Goal: Task Accomplishment & Management: Manage account settings

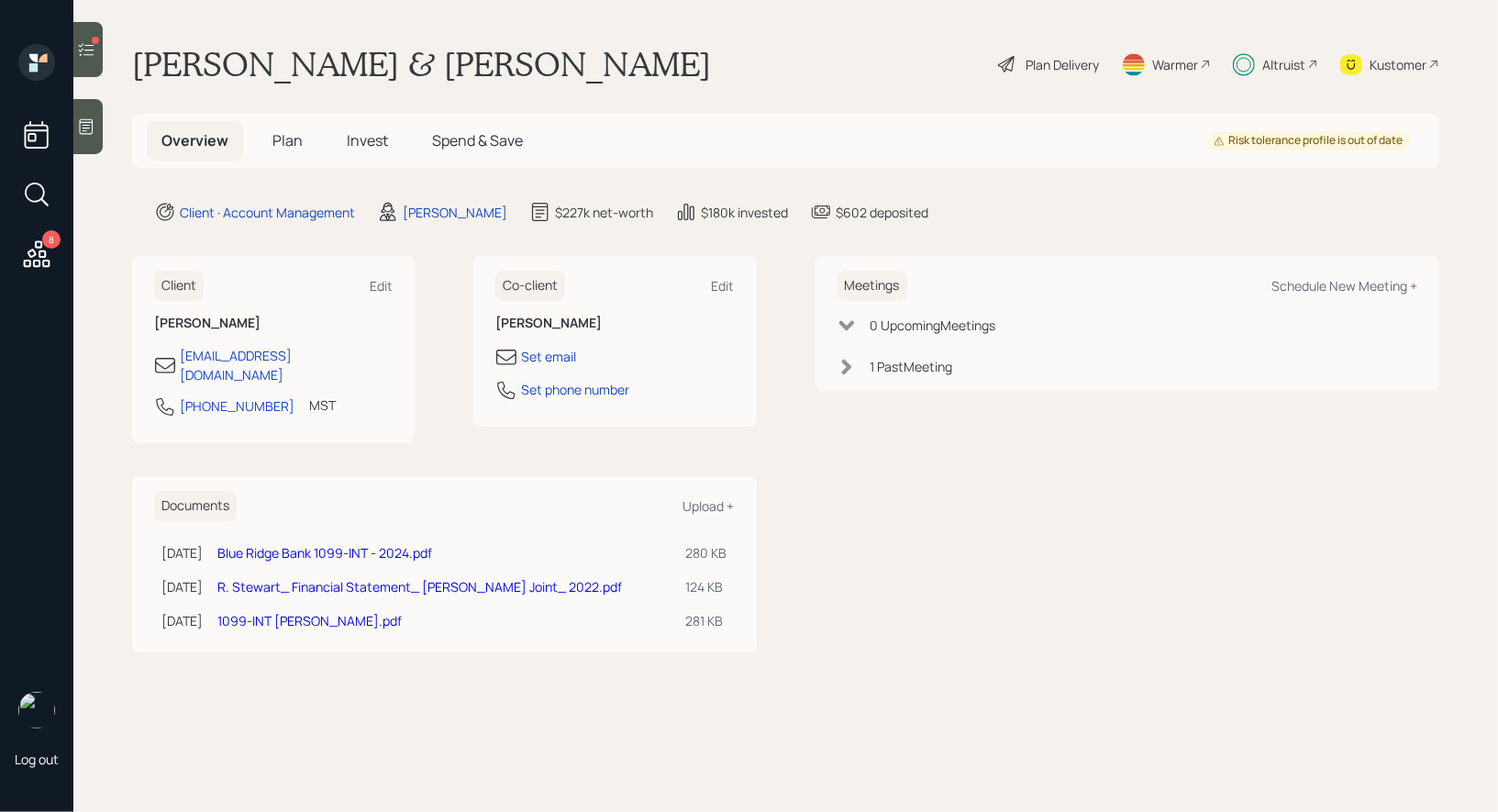
click at [88, 35] on div at bounding box center [88, 50] width 29 height 55
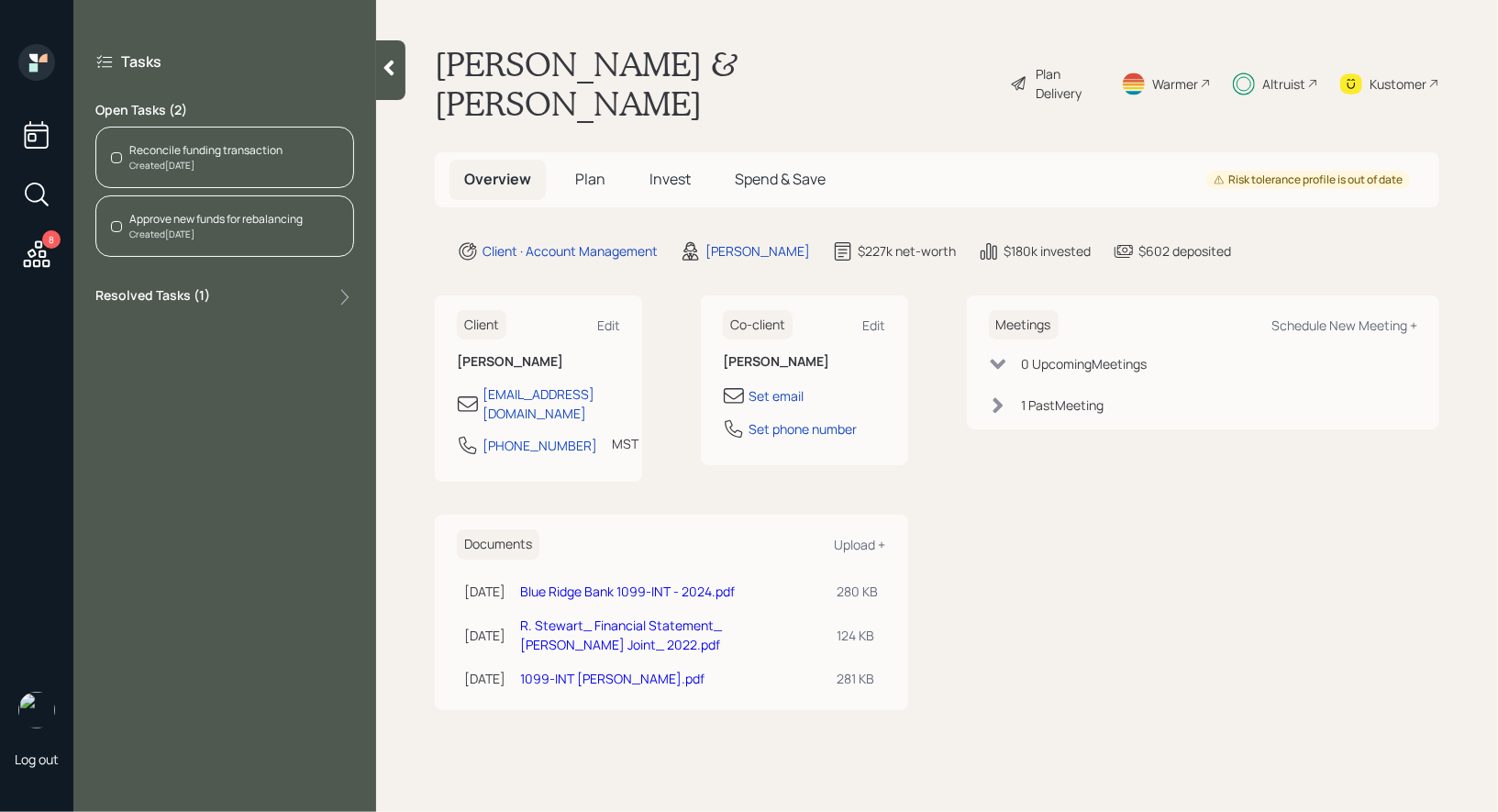
click at [199, 151] on div "Reconcile funding transaction" at bounding box center [206, 150] width 153 height 17
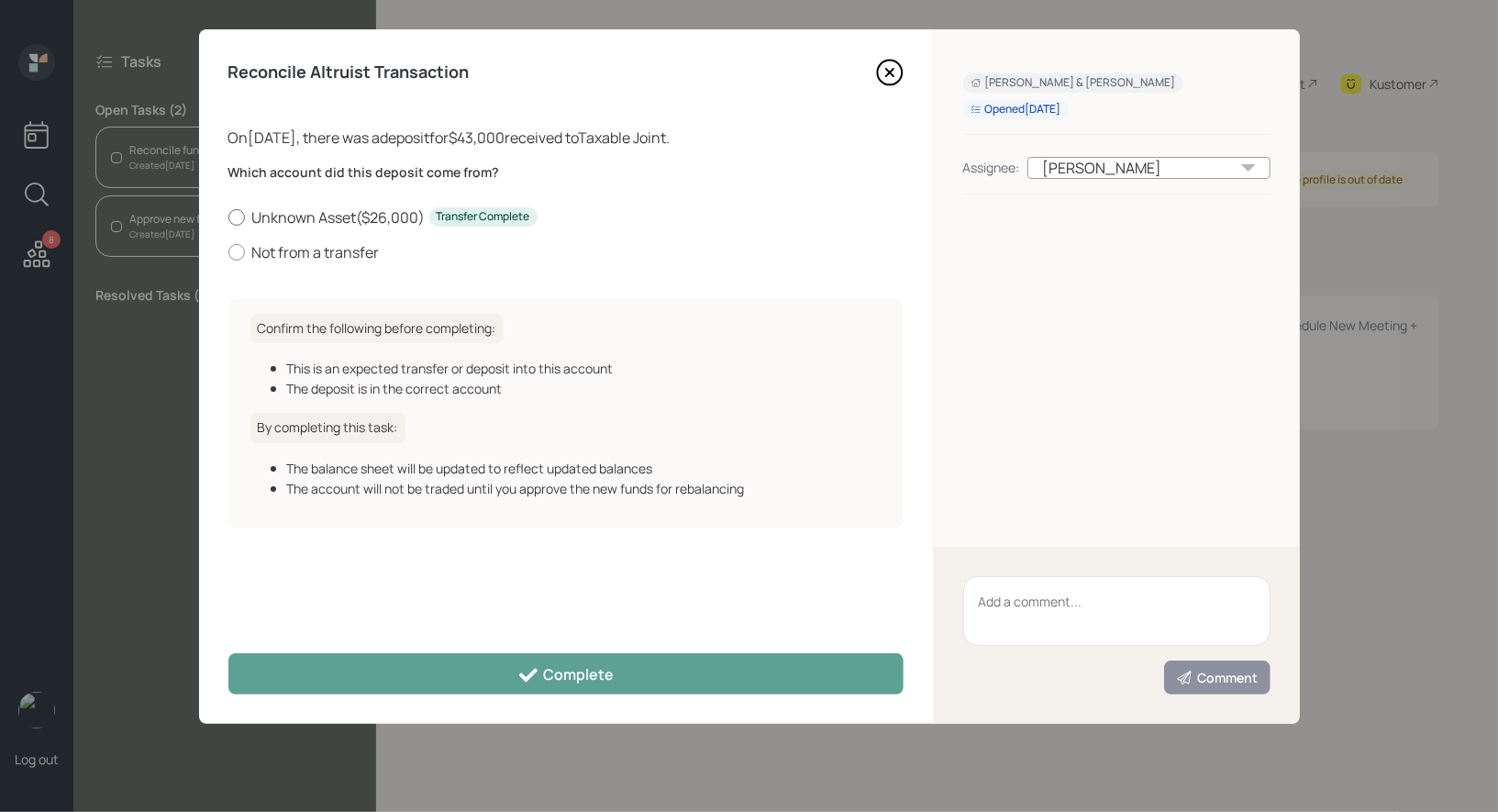
click at [236, 217] on div at bounding box center [236, 218] width 17 height 17
click at [228, 217] on input "Unknown Asset ( $26,000 ) Transfer Complete" at bounding box center [228, 217] width 1 height 1
radio input "true"
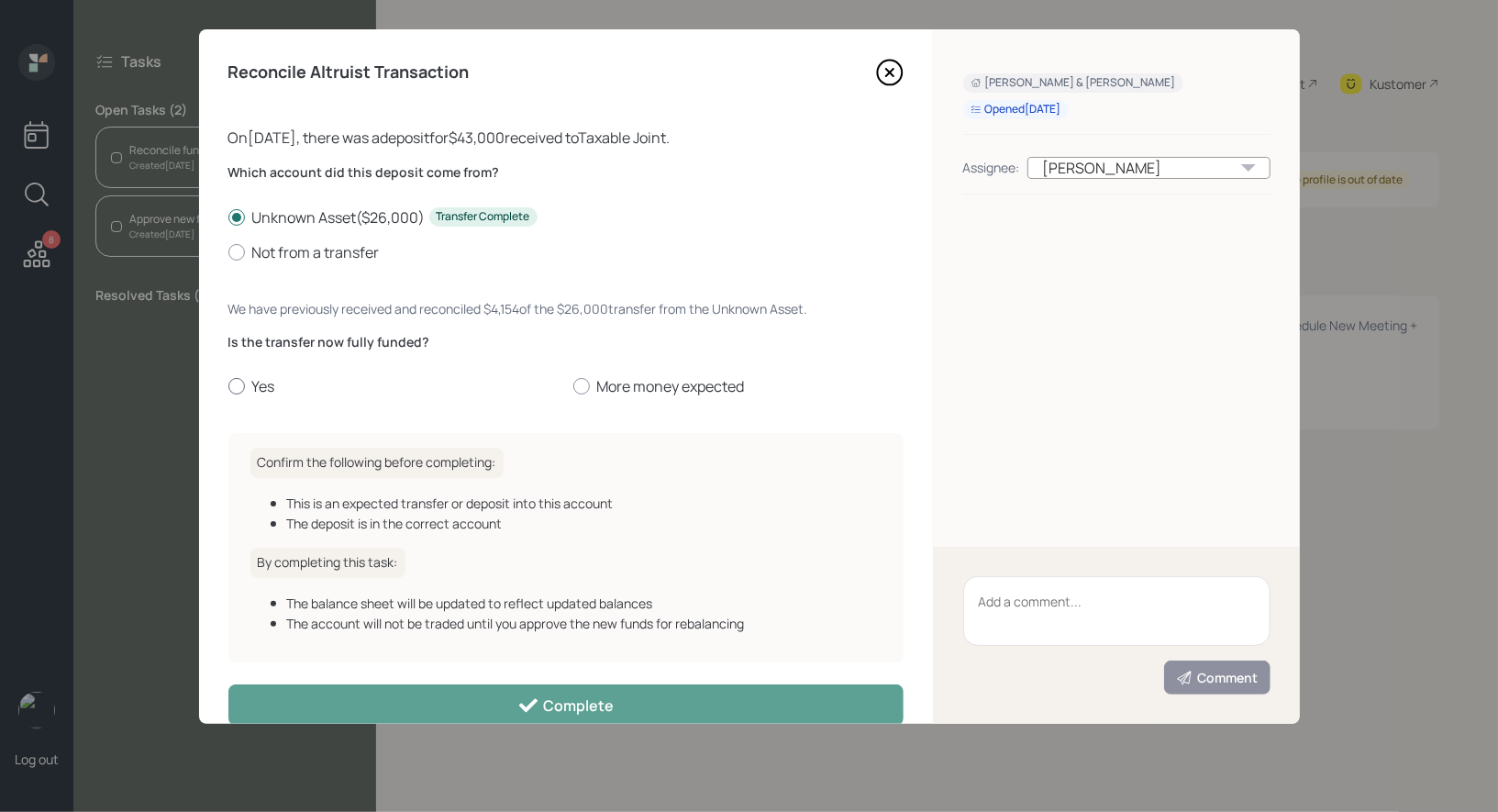
click at [236, 389] on div at bounding box center [236, 387] width 17 height 17
click at [228, 387] on input "Yes" at bounding box center [228, 386] width 1 height 1
radio input "true"
click at [234, 251] on div at bounding box center [236, 252] width 17 height 17
click at [228, 251] on input "Not from a transfer" at bounding box center [228, 251] width 1 height 1
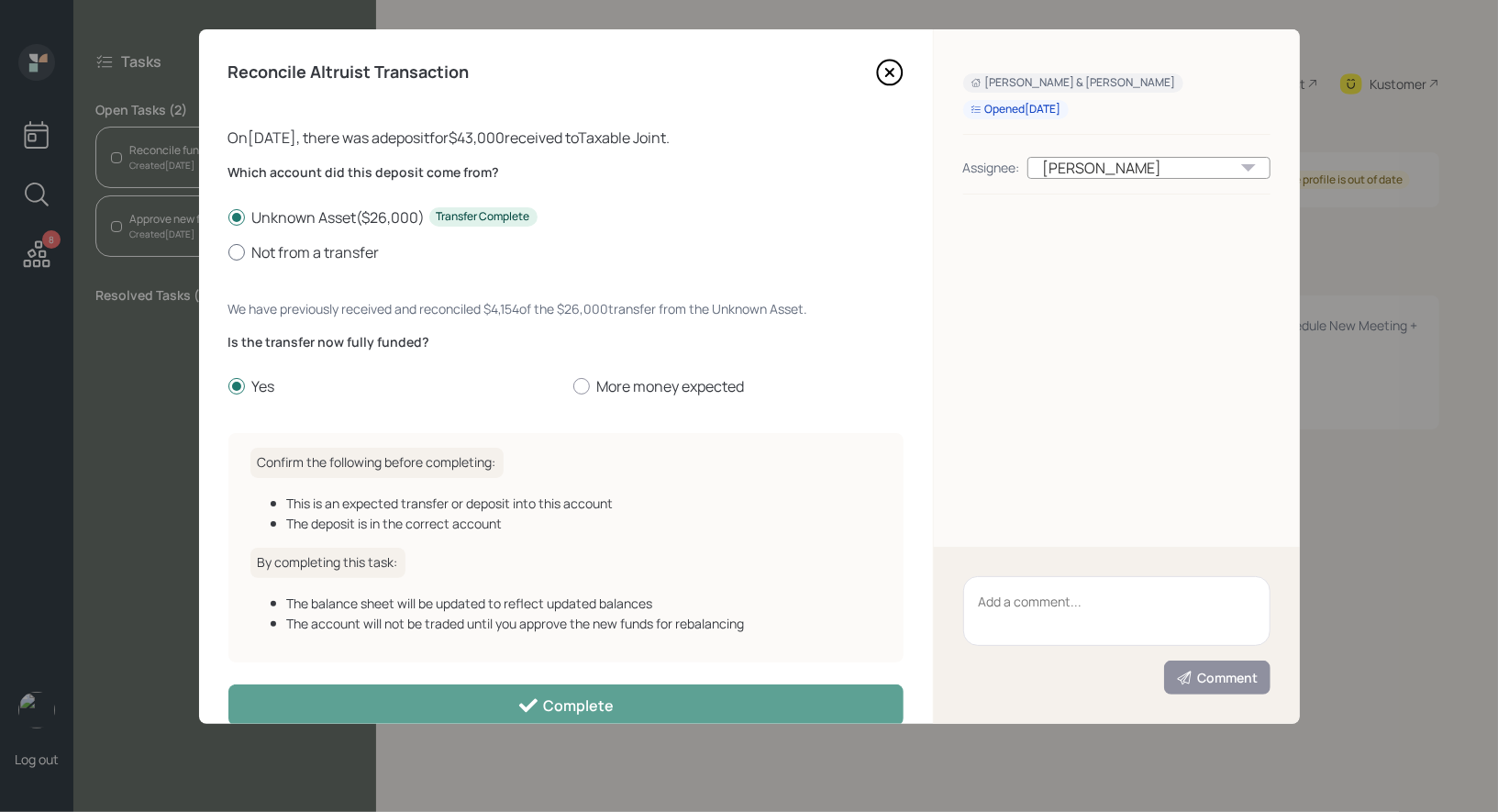
radio input "true"
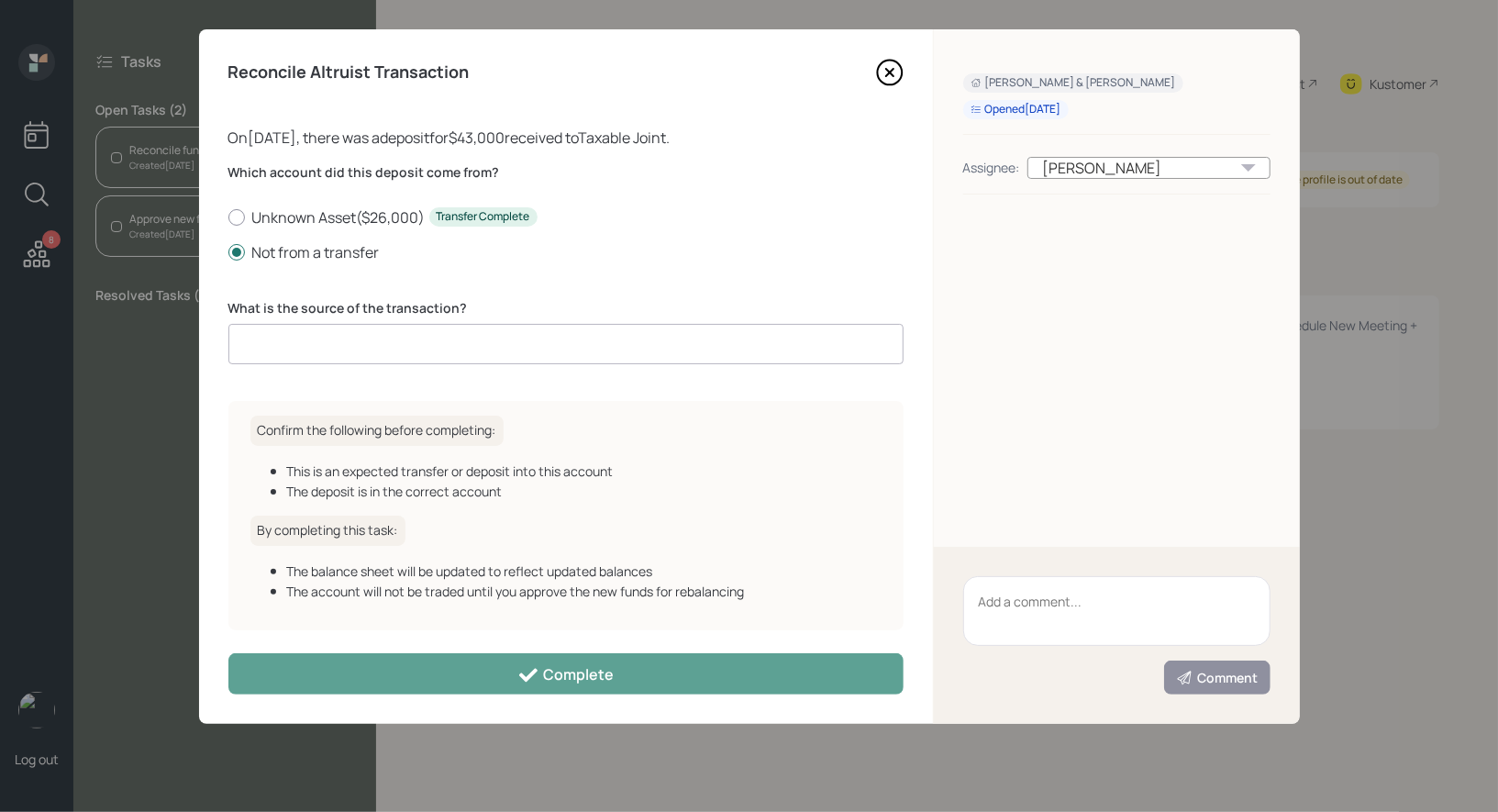
click at [312, 338] on input at bounding box center [565, 344] width 676 height 40
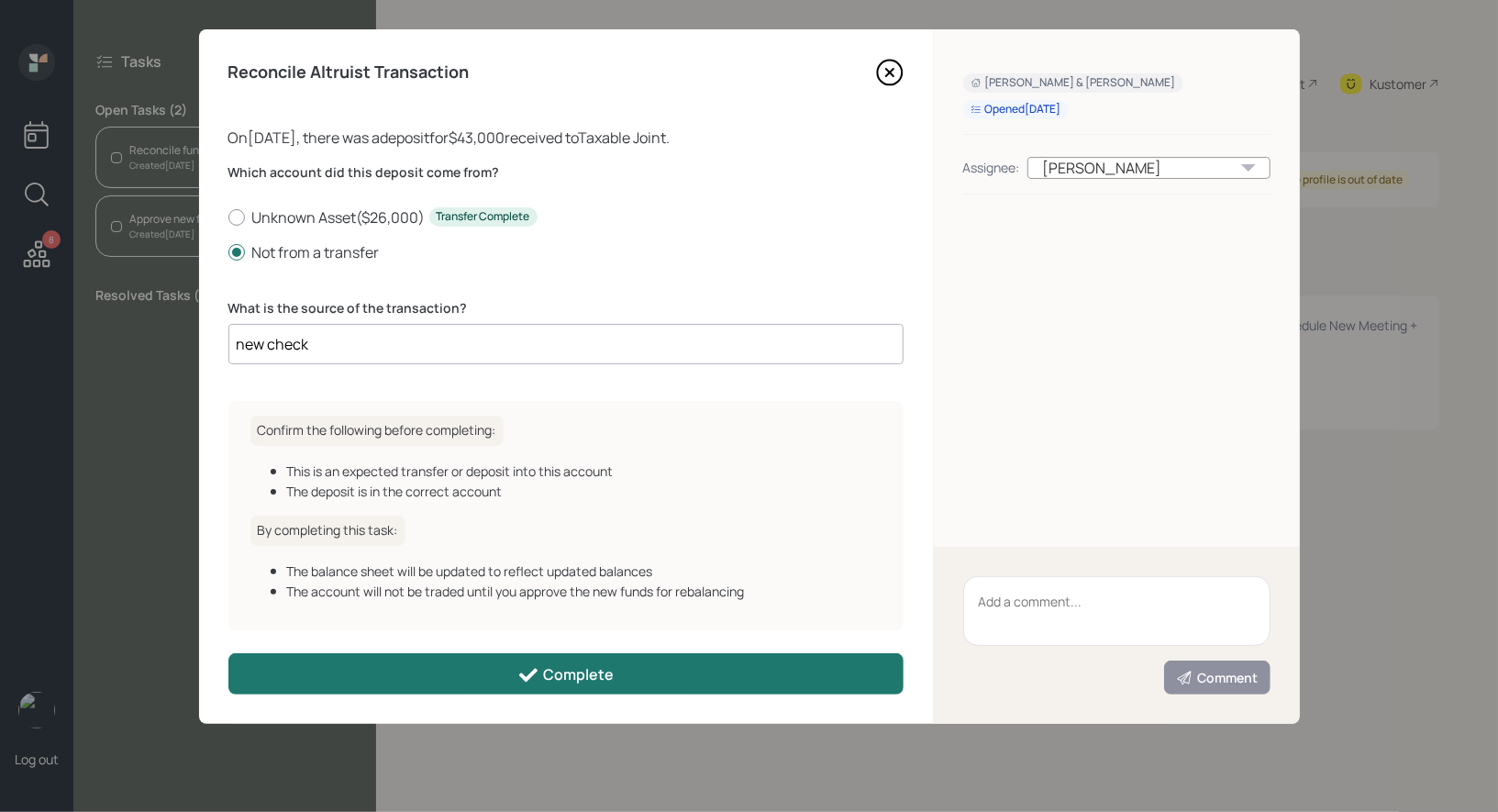
type input "new check"
click at [382, 674] on button "Complete" at bounding box center [565, 674] width 676 height 41
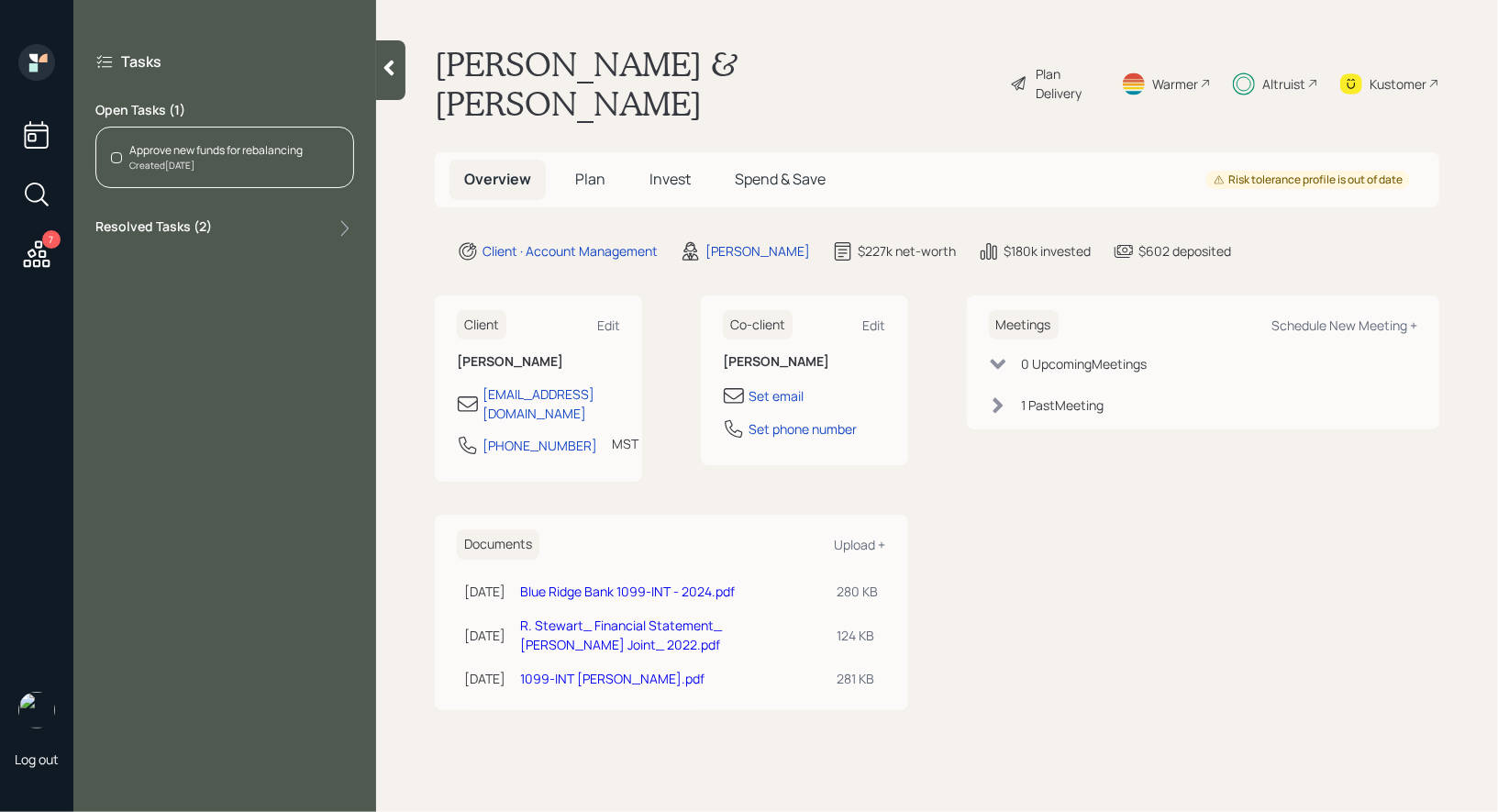
click at [243, 153] on div "Approve new funds for rebalancing" at bounding box center [216, 150] width 174 height 17
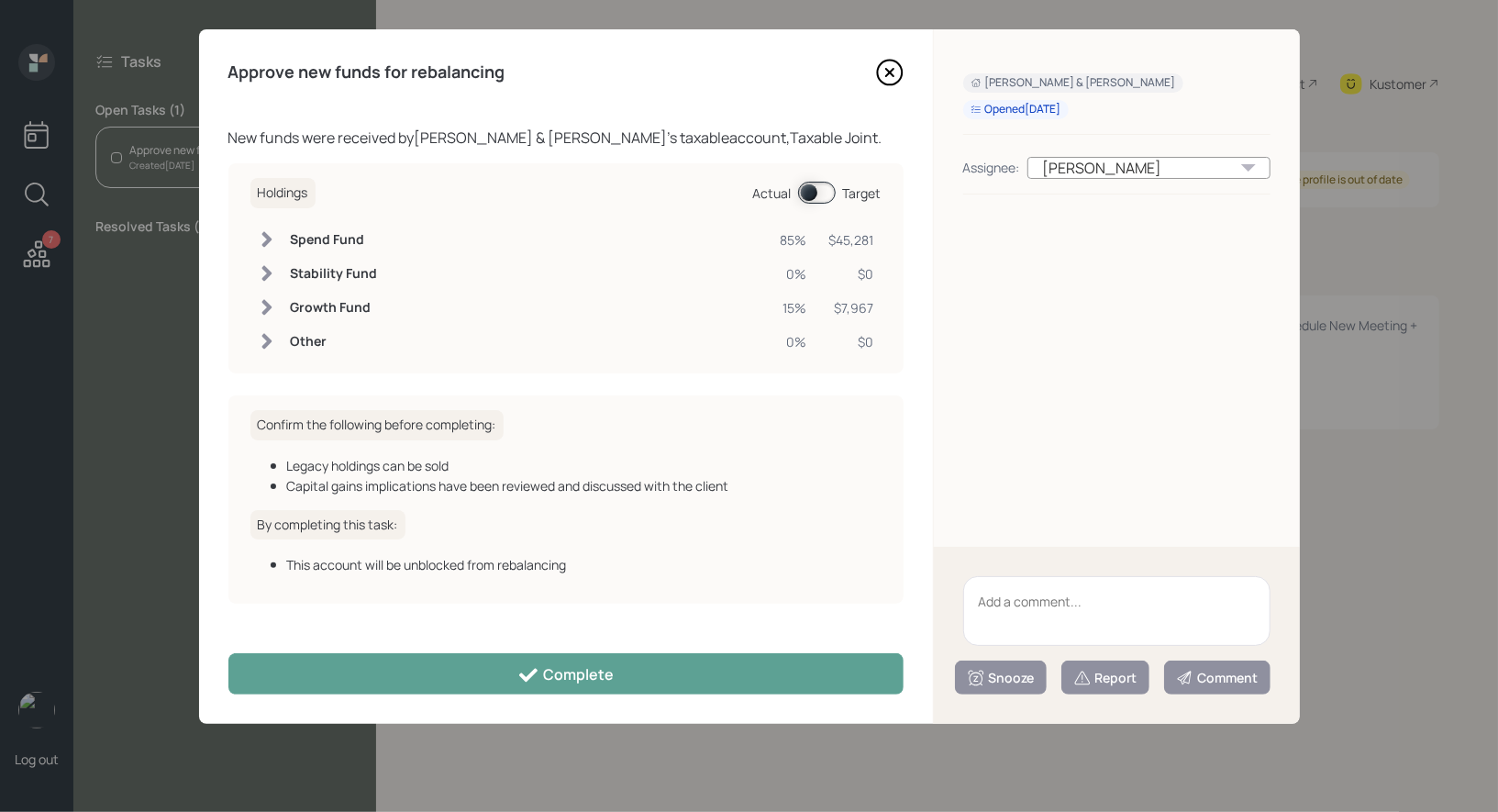
click at [809, 198] on span at bounding box center [817, 192] width 37 height 22
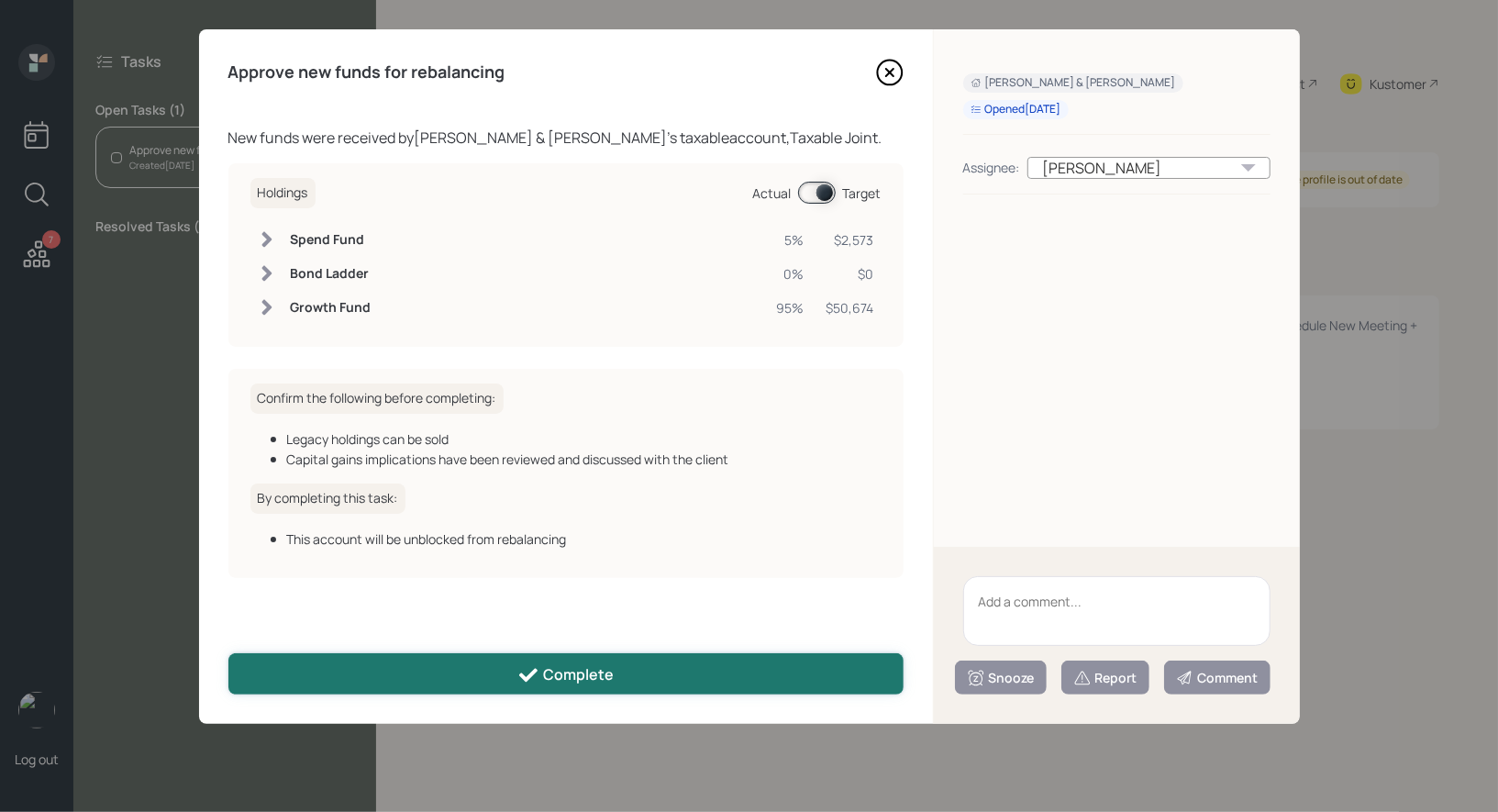
click at [618, 679] on button "Complete" at bounding box center [565, 674] width 676 height 41
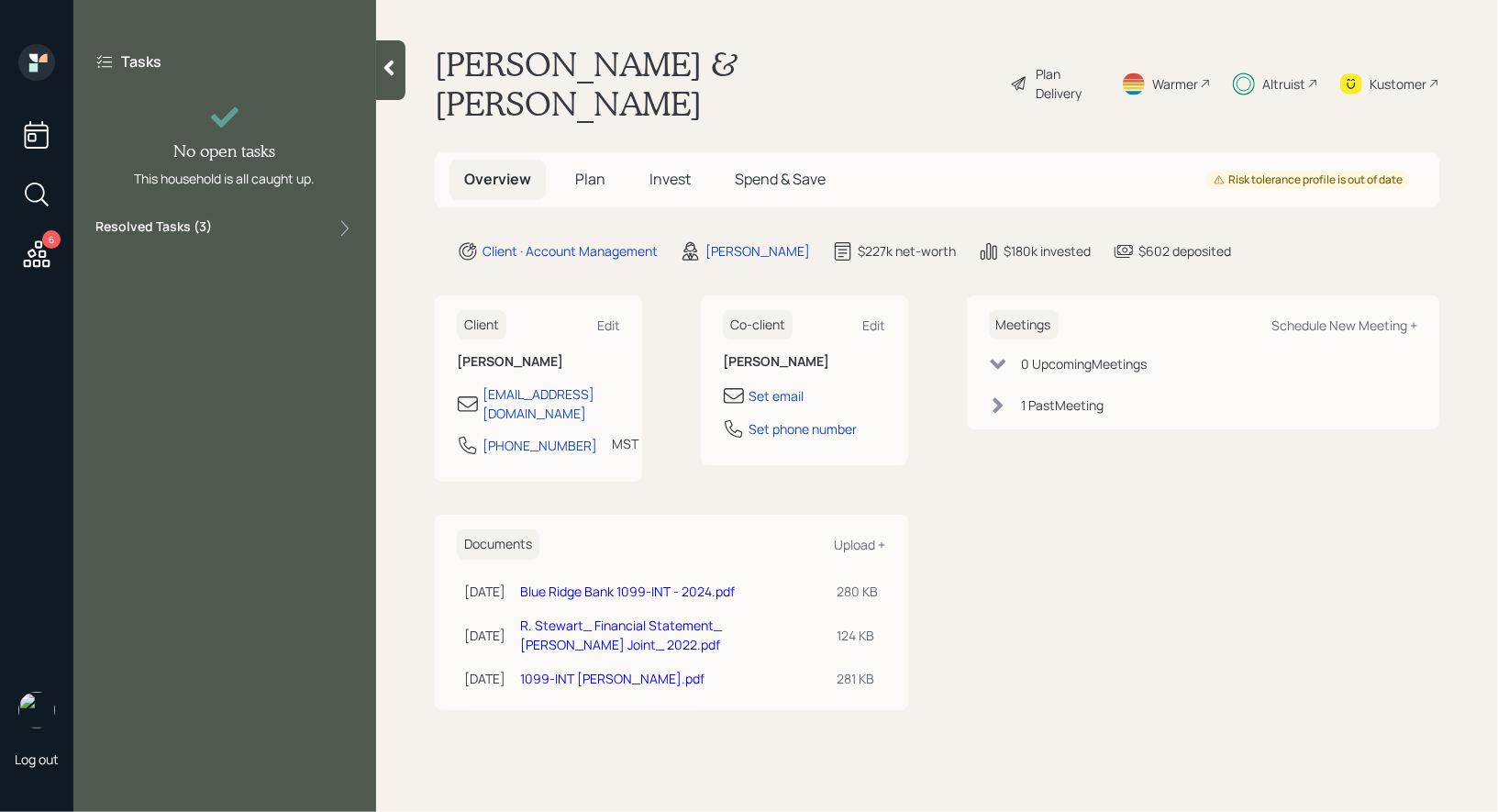
click at [664, 169] on span "Invest" at bounding box center [670, 179] width 41 height 21
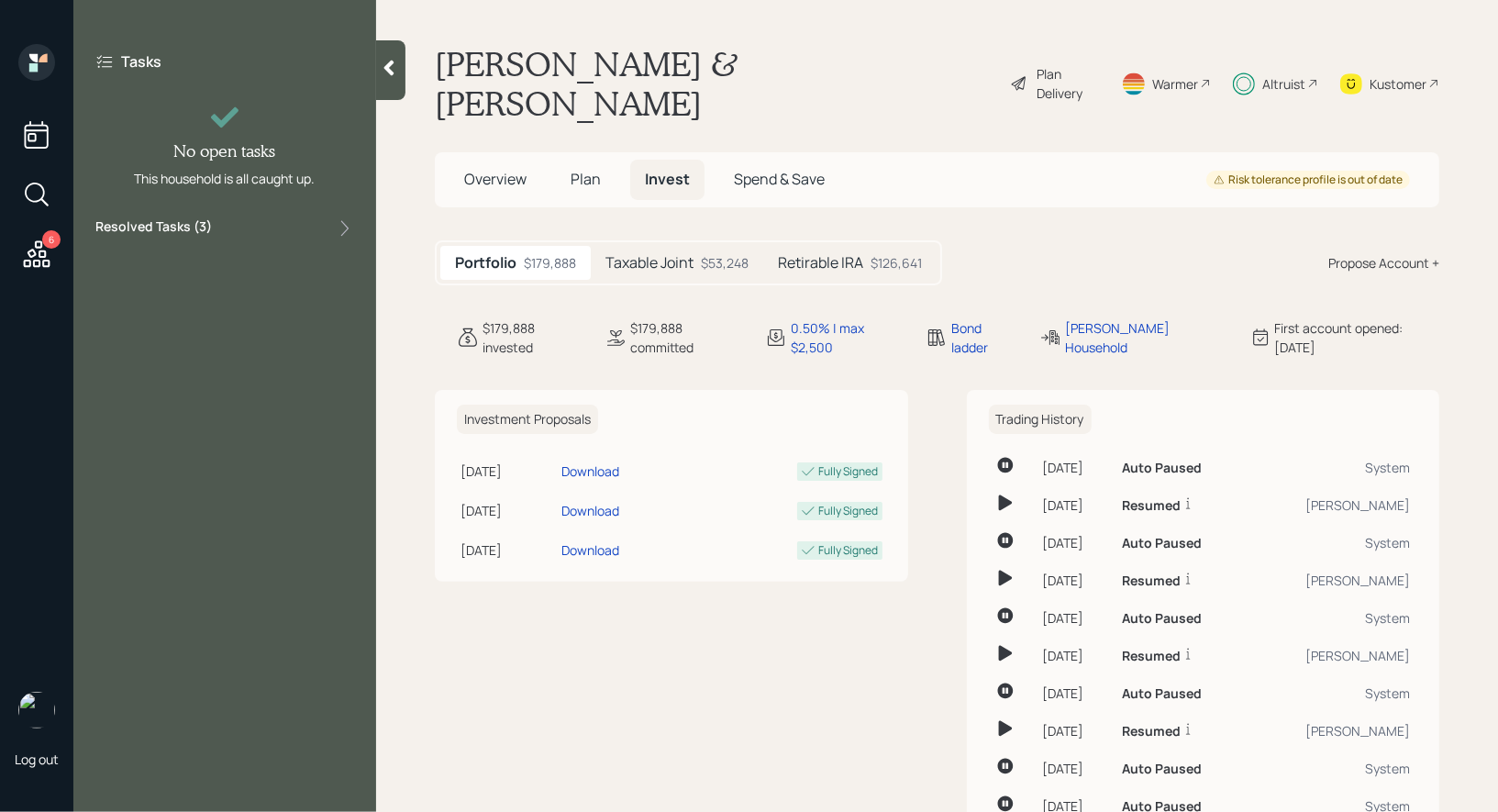
click at [657, 254] on h5 "Taxable Joint" at bounding box center [649, 263] width 88 height 18
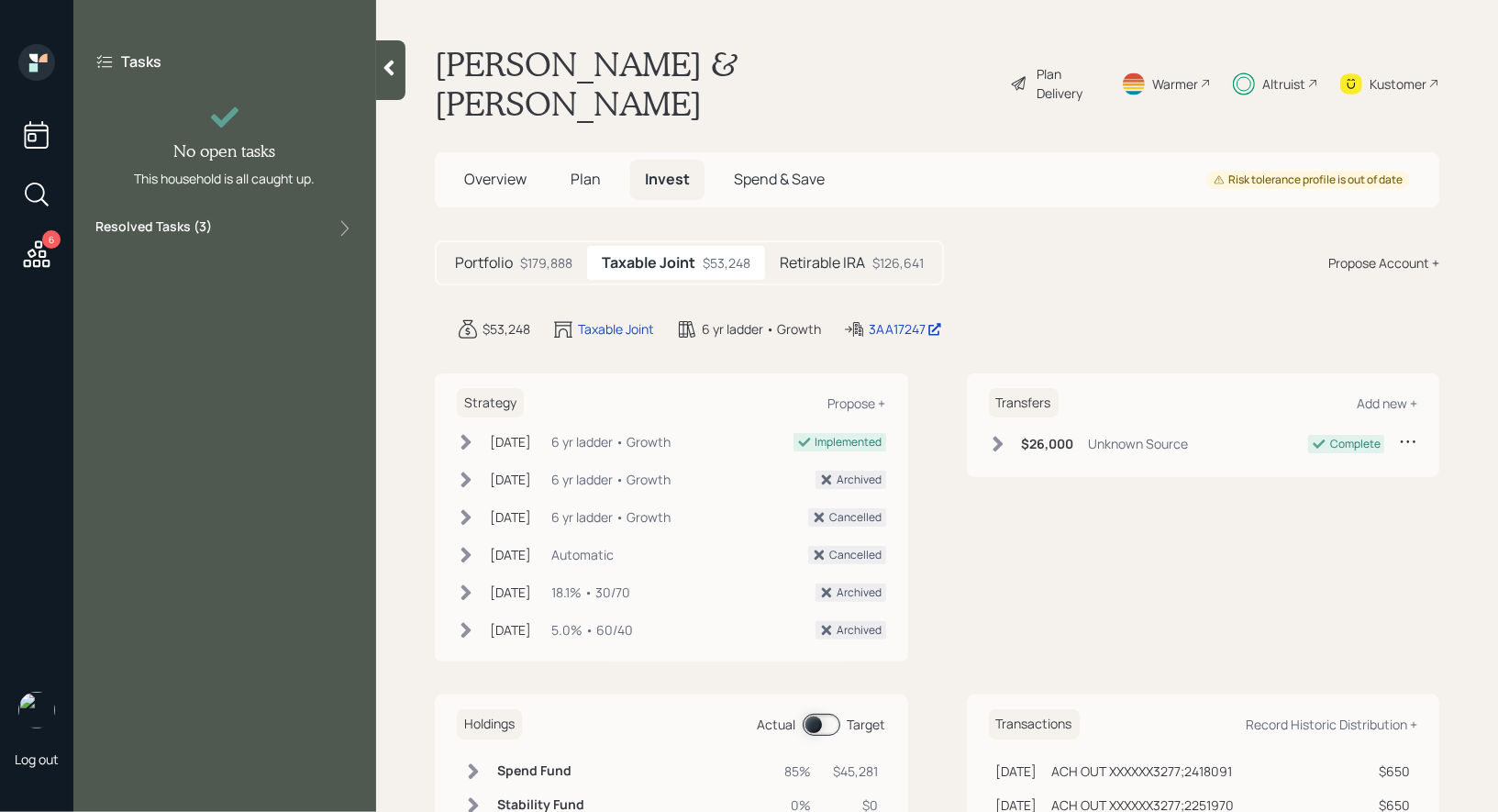
click at [823, 714] on span at bounding box center [821, 725] width 37 height 22
click at [896, 320] on div "3AA17247" at bounding box center [906, 329] width 74 height 20
click at [322, 223] on div "Resolved Tasks ( 3 )" at bounding box center [224, 229] width 259 height 22
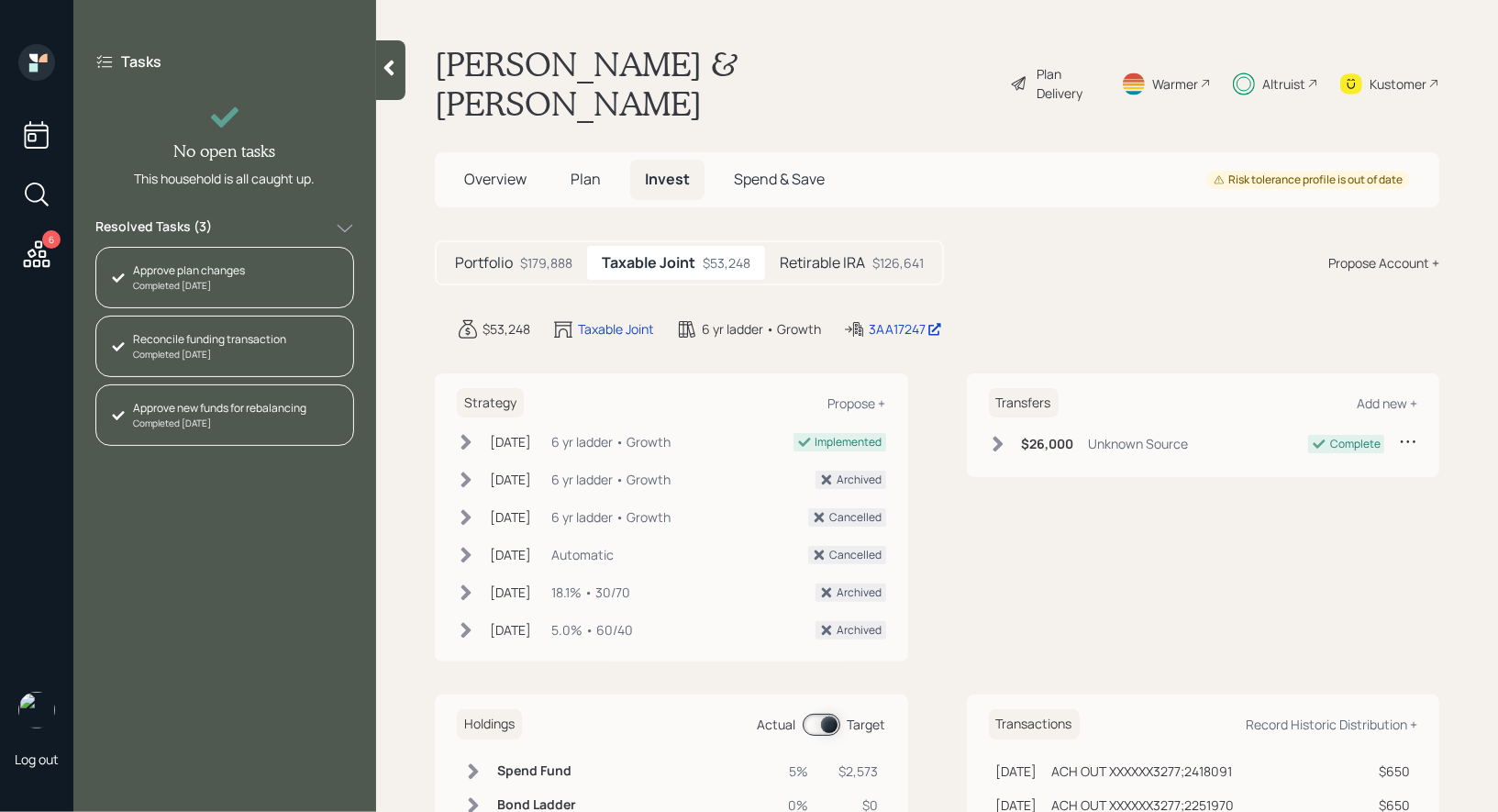
click at [206, 340] on div "Reconcile funding transaction" at bounding box center [209, 339] width 153 height 17
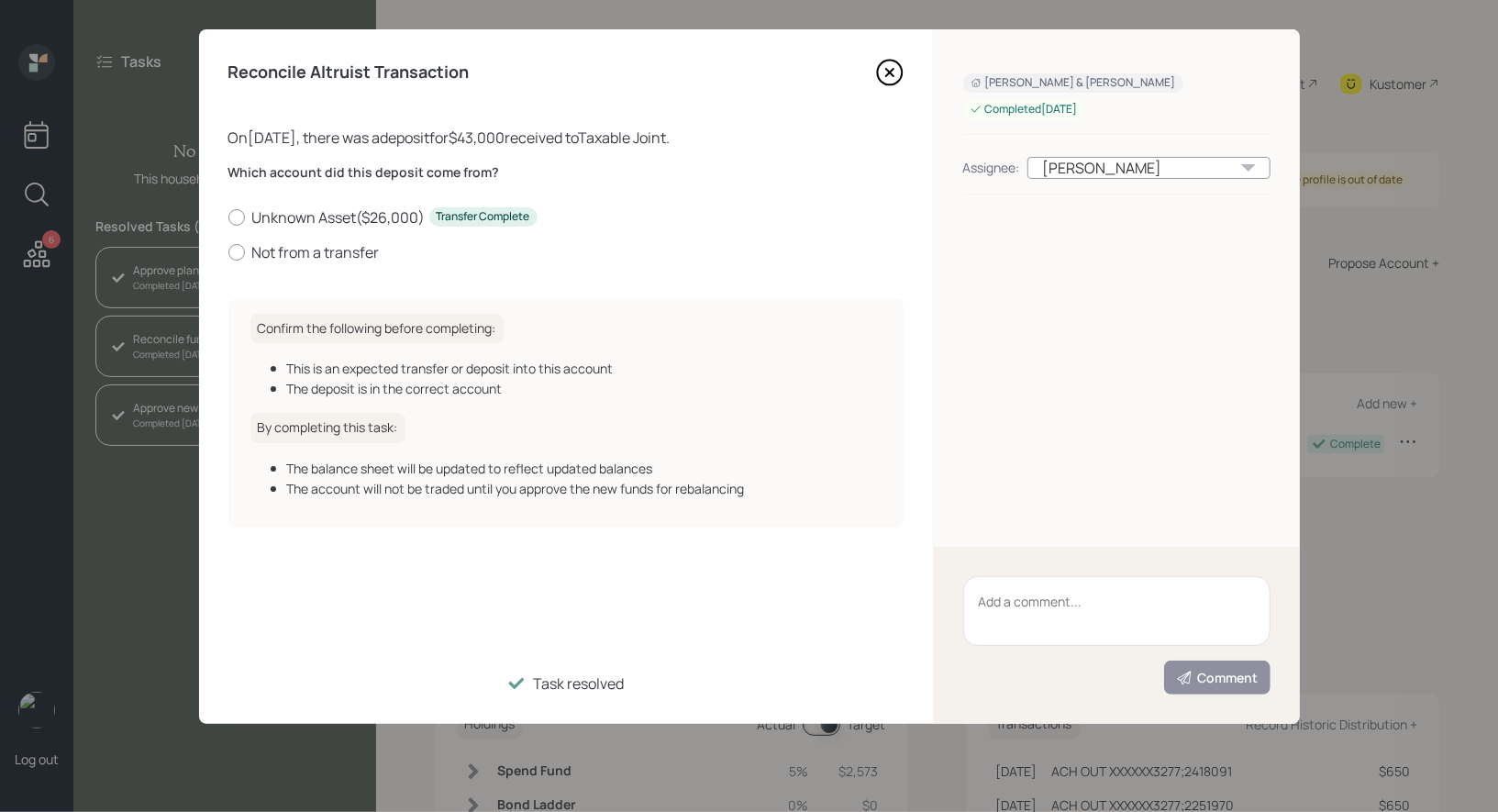
click at [887, 70] on icon at bounding box center [890, 73] width 7 height 7
